Goal: Entertainment & Leisure: Consume media (video, audio)

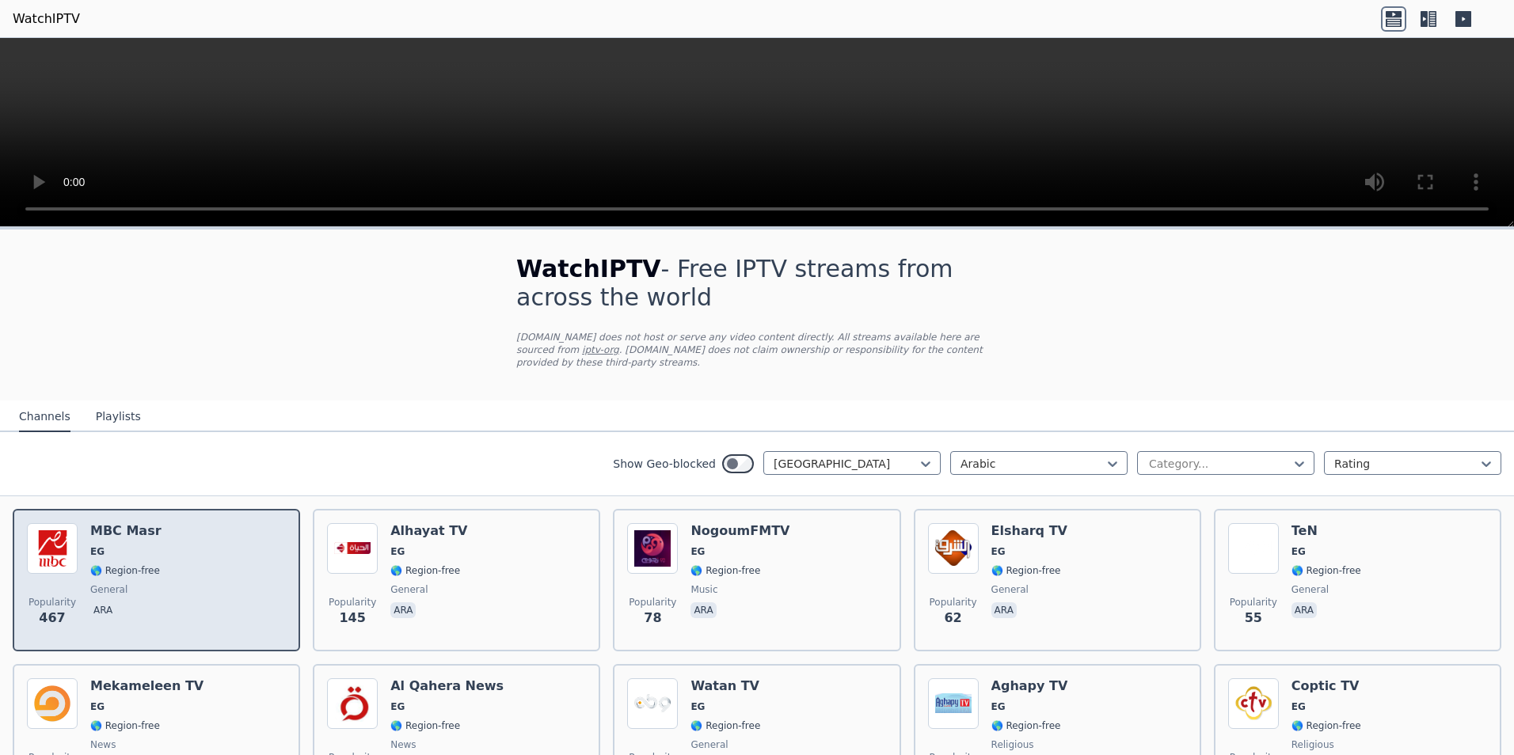
click at [119, 565] on span "🌎 Region-free" at bounding box center [125, 571] width 70 height 13
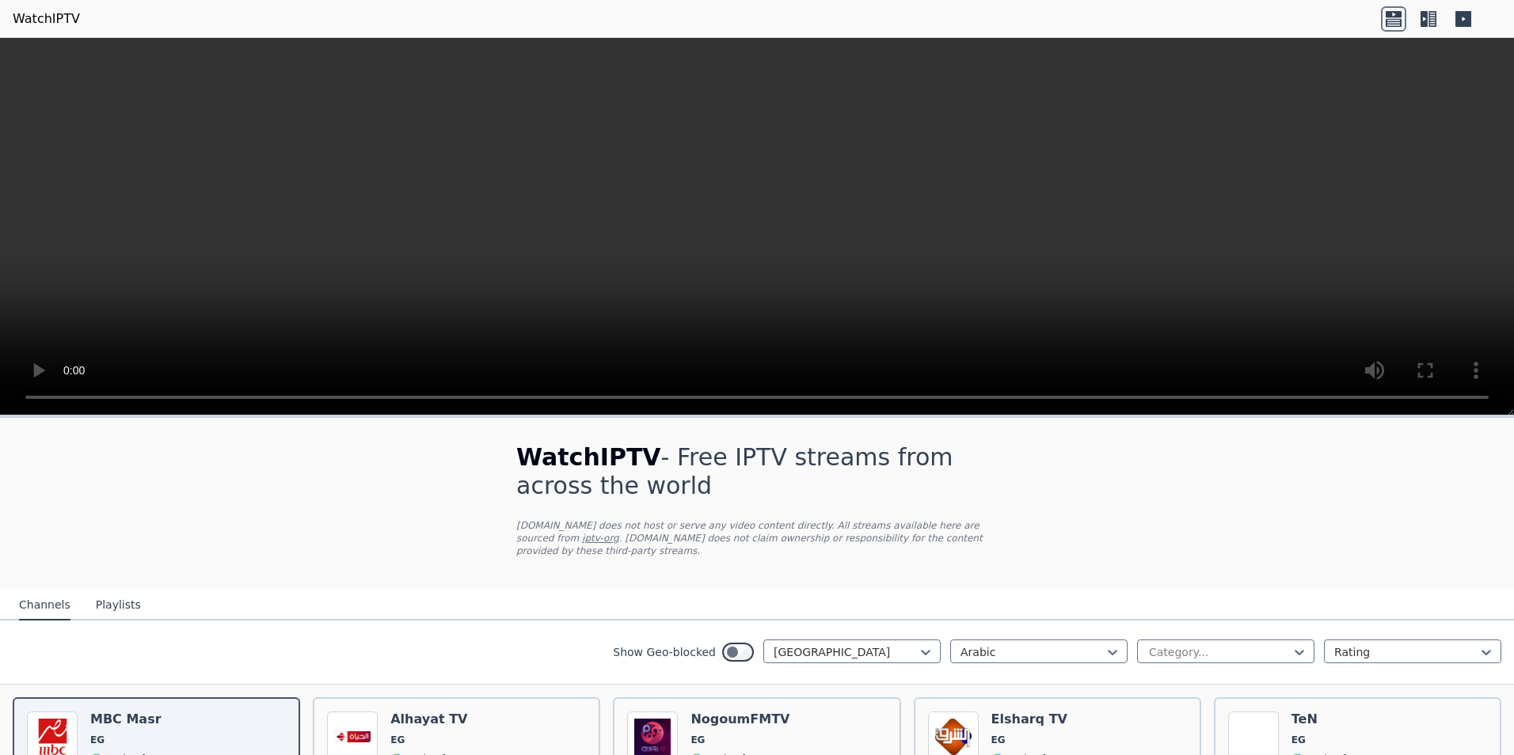
click at [769, 224] on video at bounding box center [757, 227] width 1514 height 378
click at [1181, 207] on video at bounding box center [757, 227] width 1514 height 378
click at [1103, 232] on video at bounding box center [757, 227] width 1514 height 378
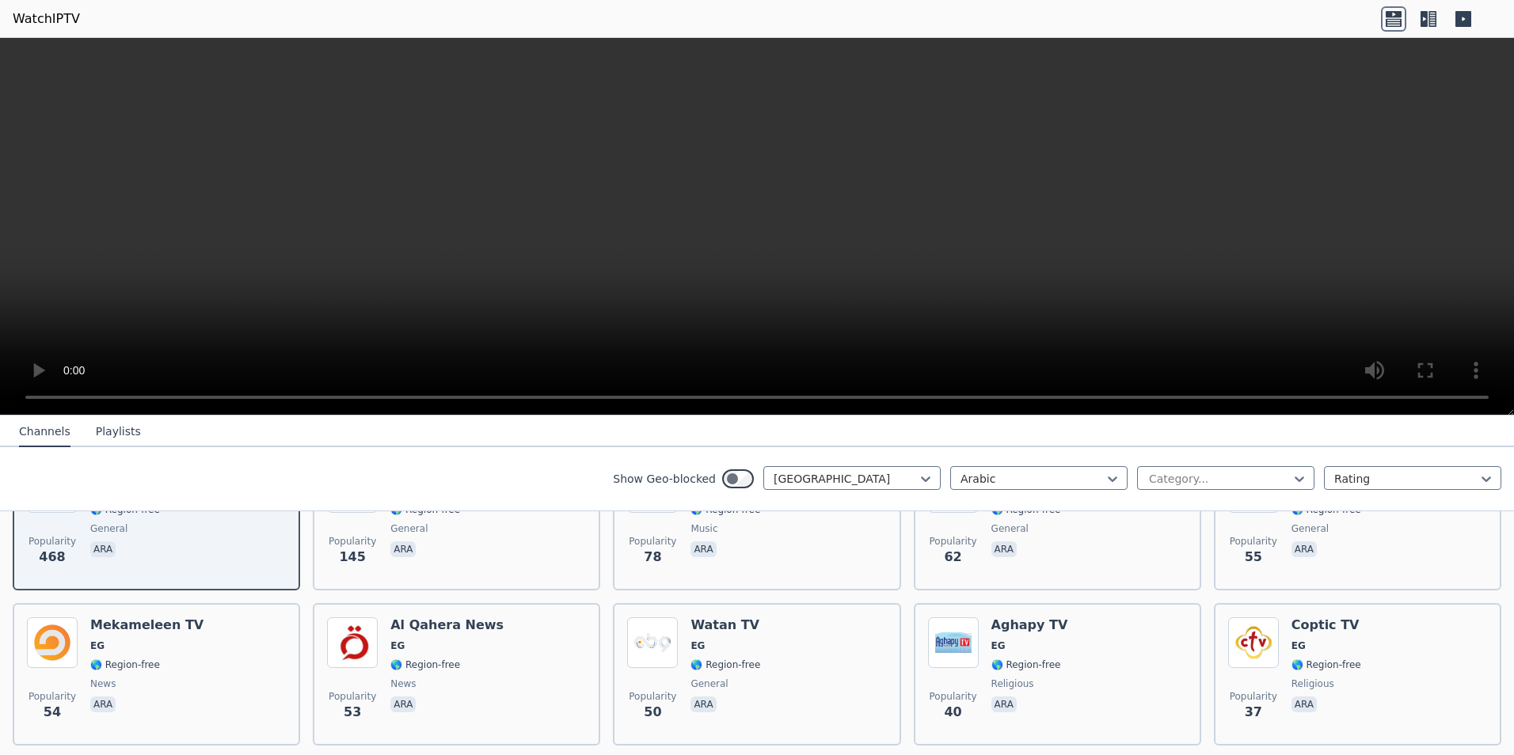
scroll to position [158, 0]
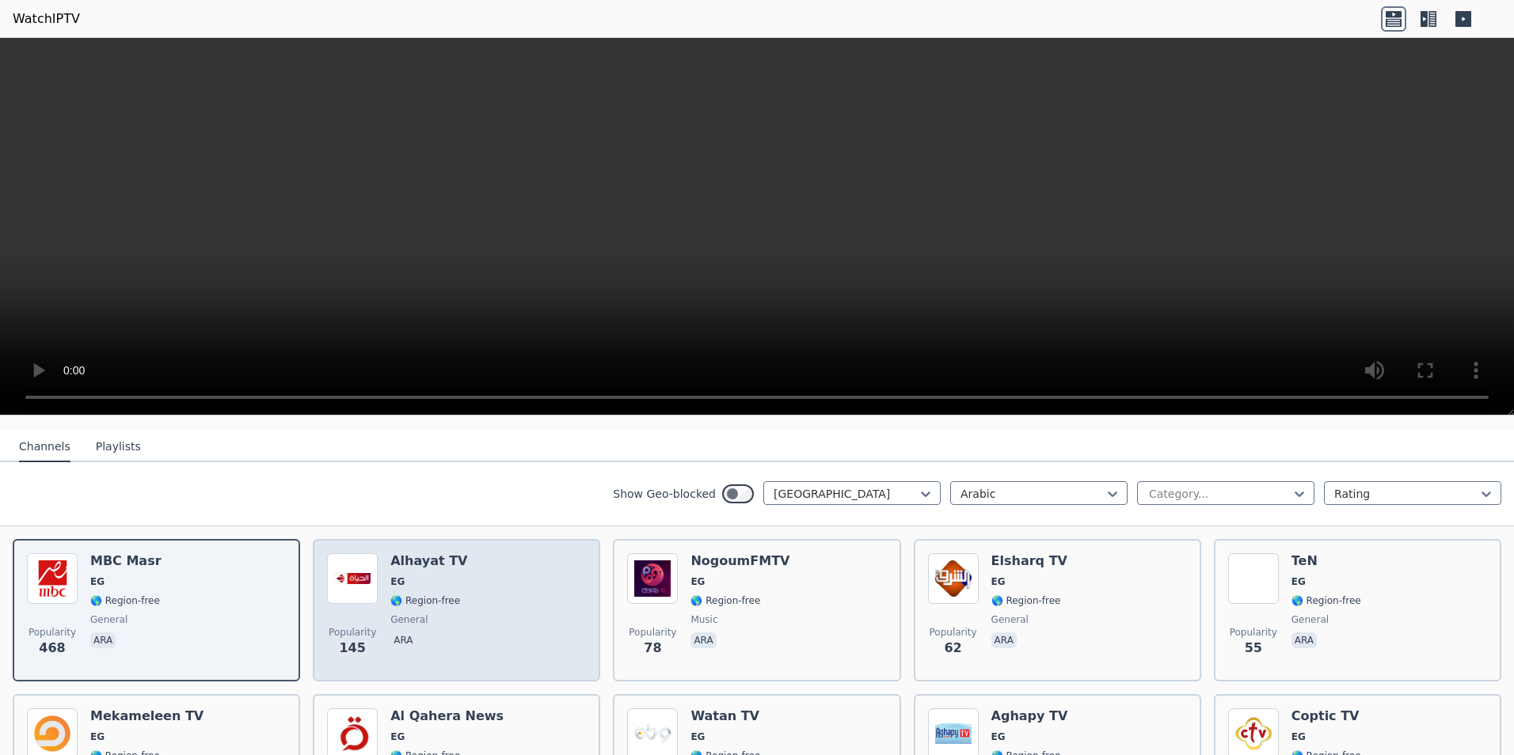
click at [414, 595] on span "🌎 Region-free" at bounding box center [425, 601] width 70 height 13
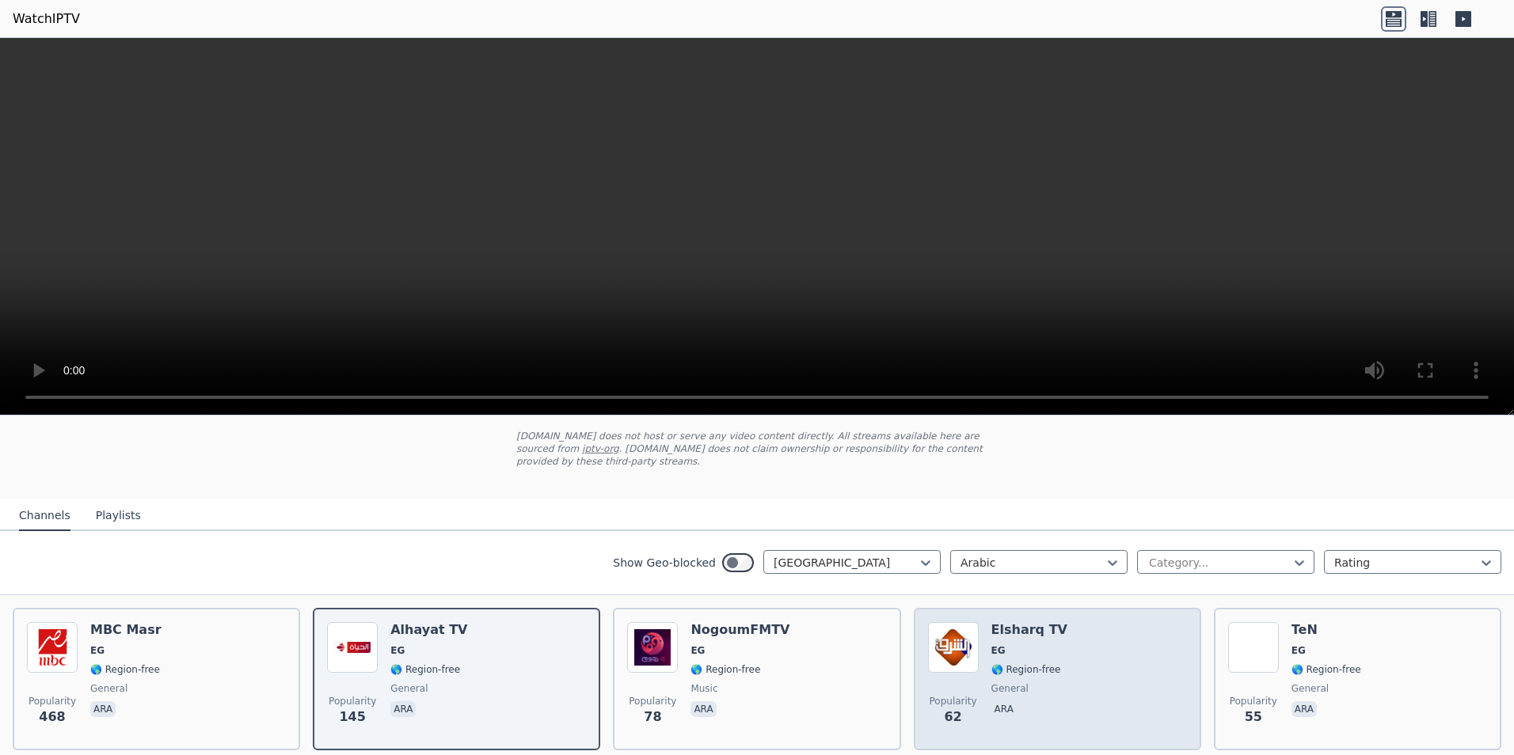
scroll to position [0, 0]
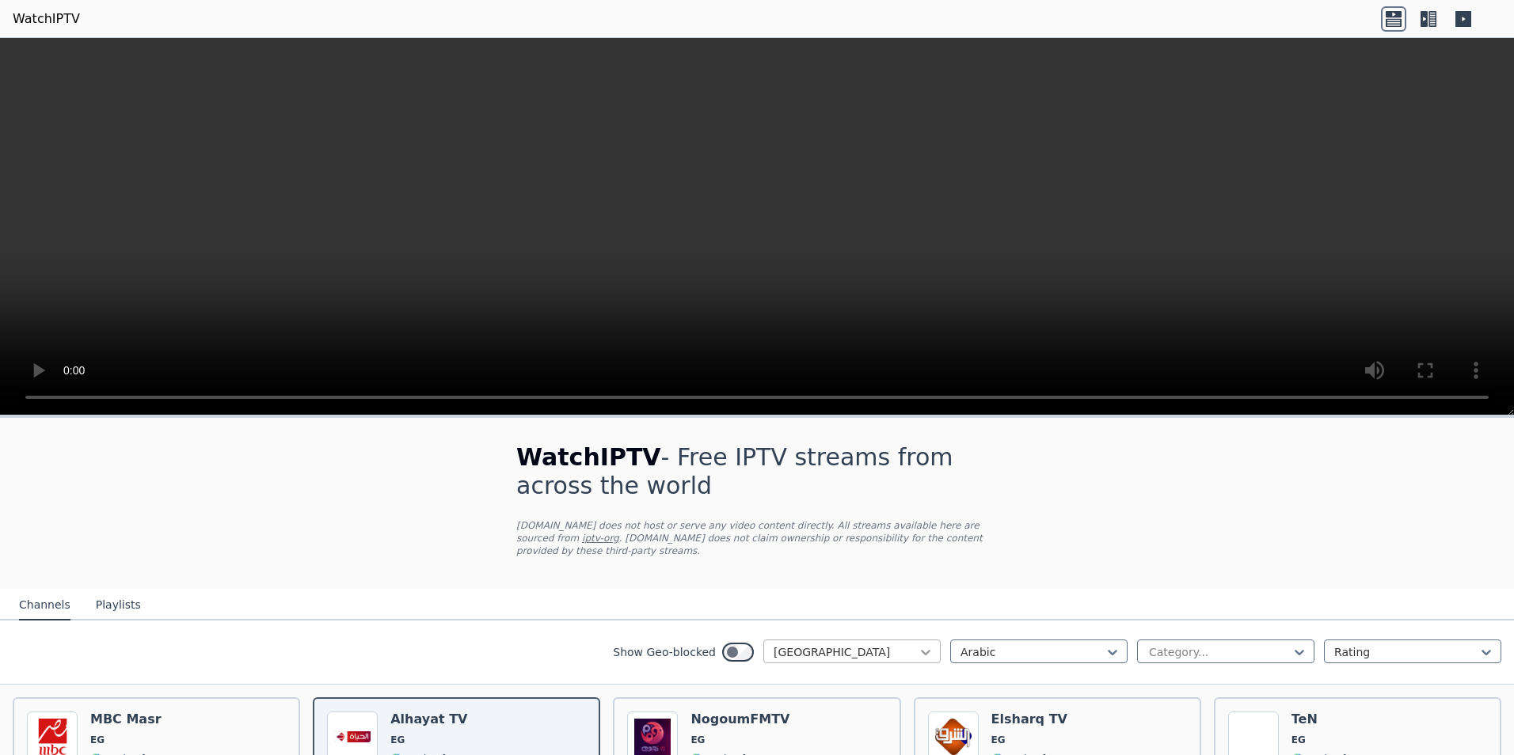
click at [918, 645] on icon at bounding box center [926, 653] width 16 height 16
click at [170, 714] on div "Popularity 468 MBC Masr EG 🌎 Region-free general ara" at bounding box center [156, 769] width 259 height 114
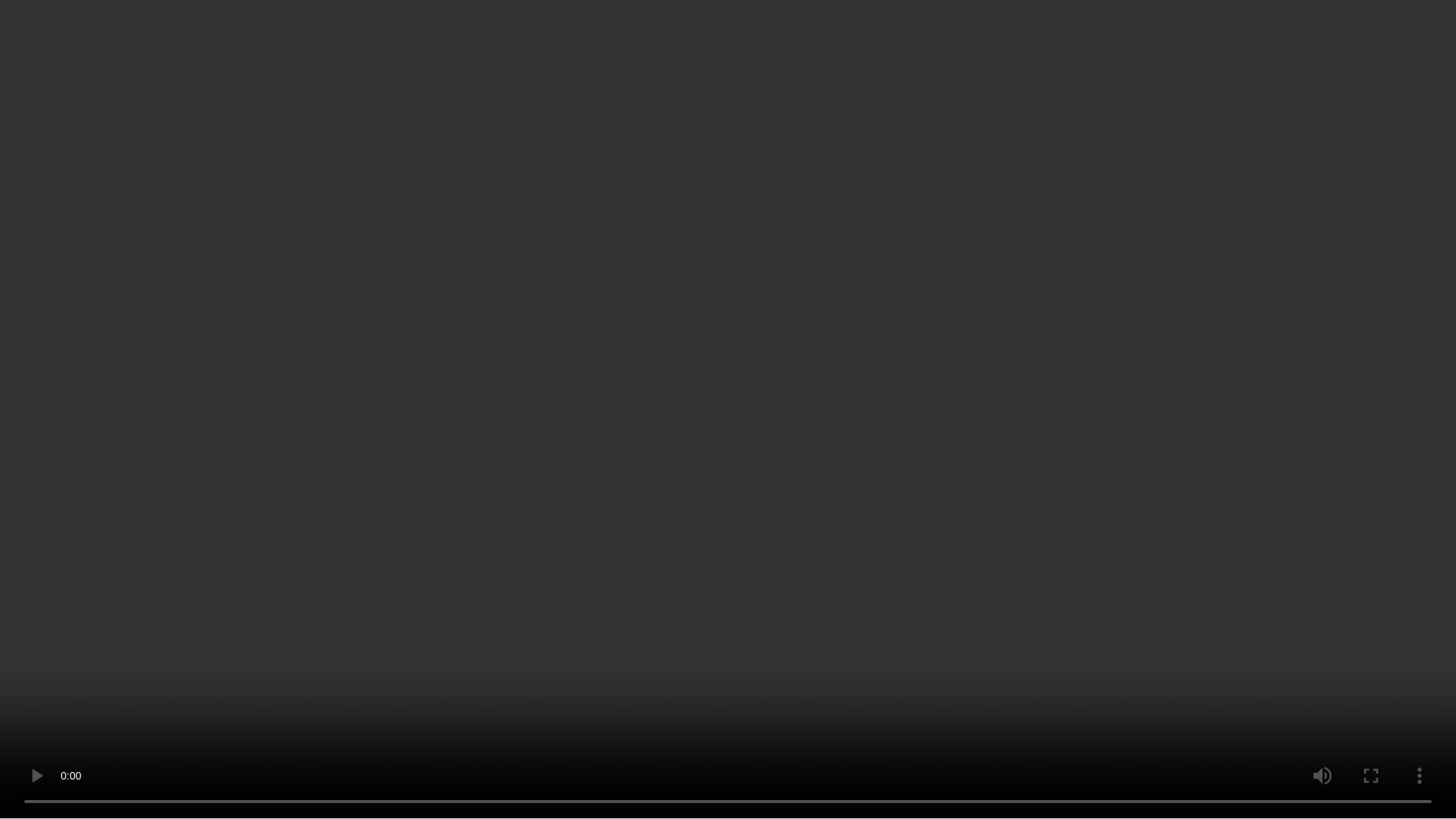
click at [971, 405] on video at bounding box center [728, 409] width 1456 height 819
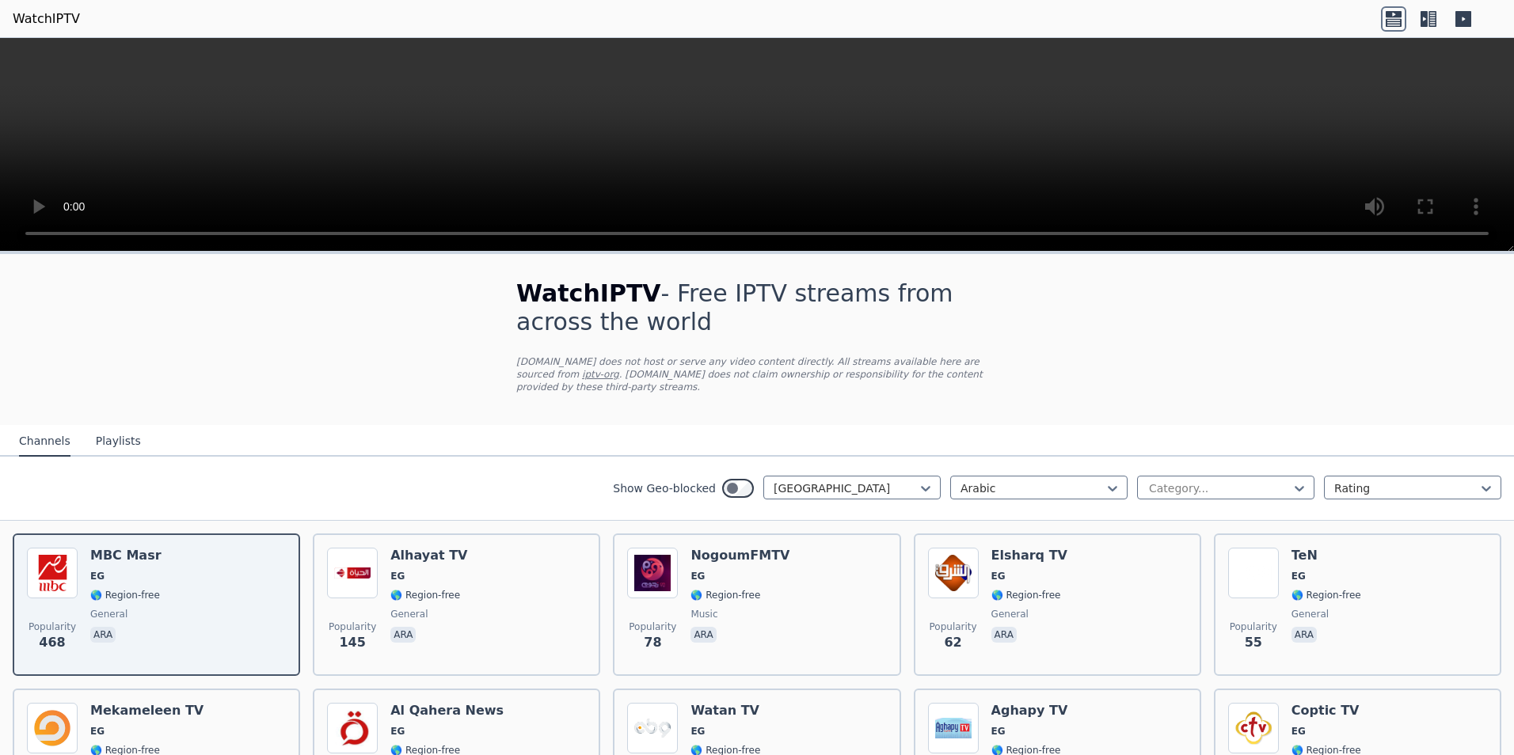
click at [750, 122] on video at bounding box center [757, 145] width 1514 height 214
